Goal: Task Accomplishment & Management: Use online tool/utility

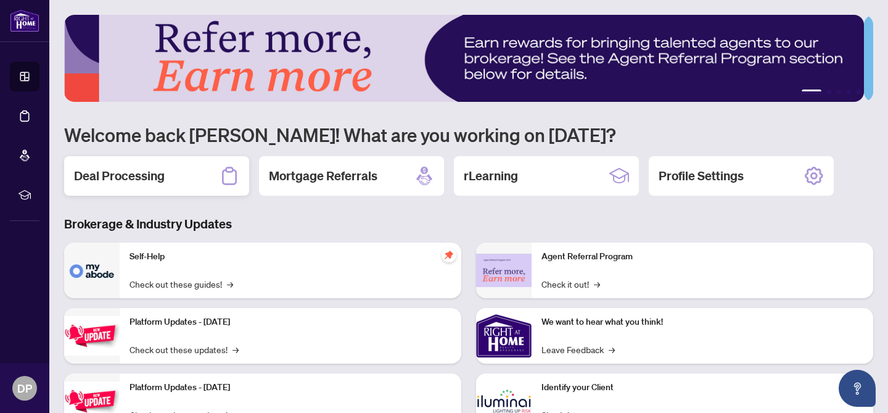
click at [174, 173] on div "Deal Processing" at bounding box center [156, 175] width 185 height 39
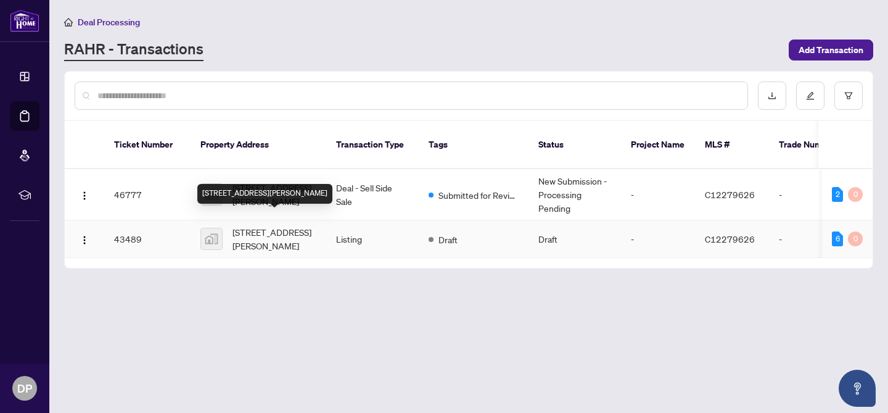
click at [245, 225] on span "[STREET_ADDRESS][PERSON_NAME]" at bounding box center [275, 238] width 84 height 27
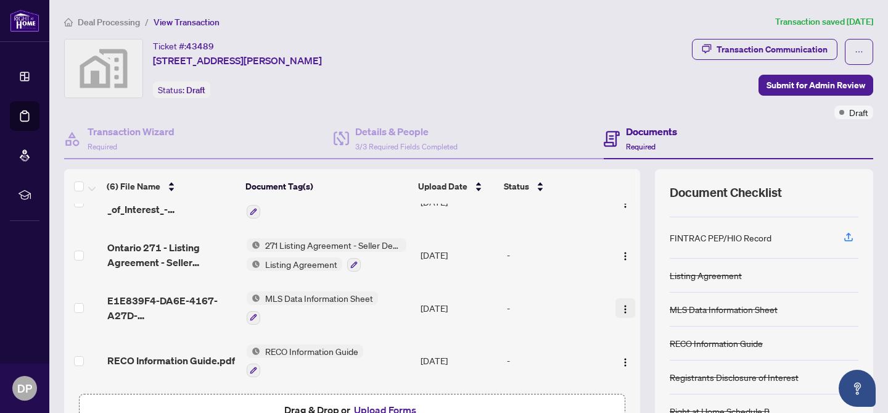
scroll to position [25, 0]
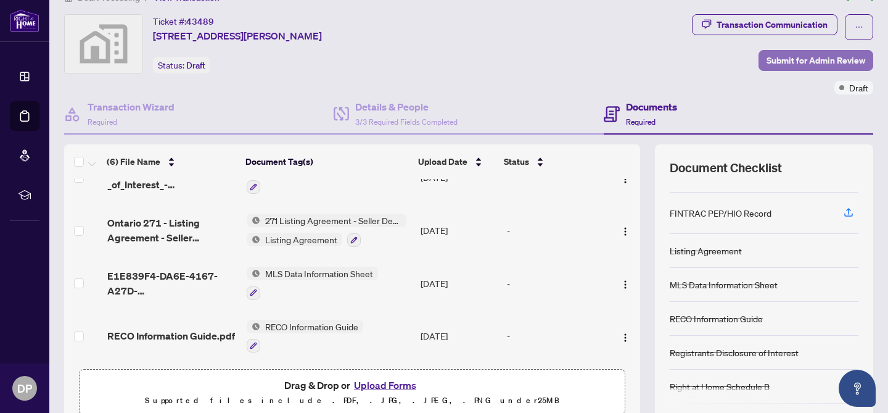
click at [778, 56] on span "Submit for Admin Review" at bounding box center [816, 61] width 99 height 20
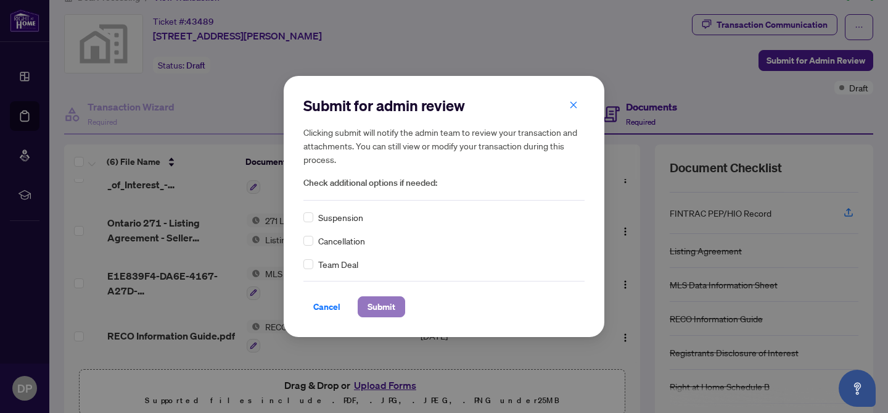
click at [381, 308] on span "Submit" at bounding box center [382, 307] width 28 height 20
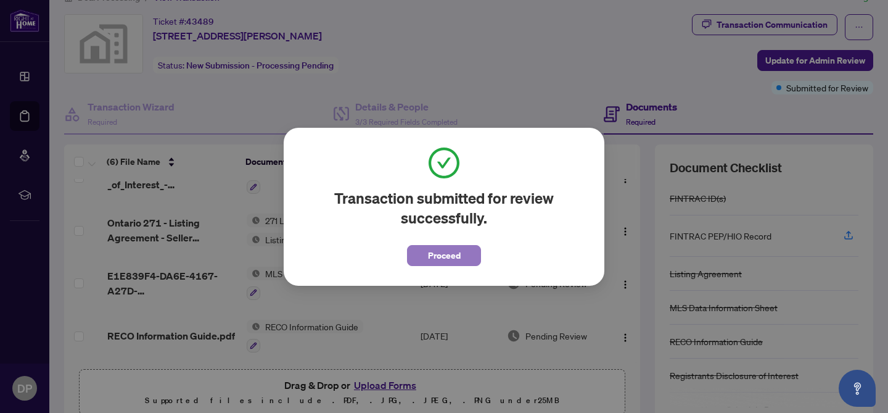
click at [452, 257] on span "Proceed" at bounding box center [444, 255] width 33 height 20
